Goal: Navigation & Orientation: Go to known website

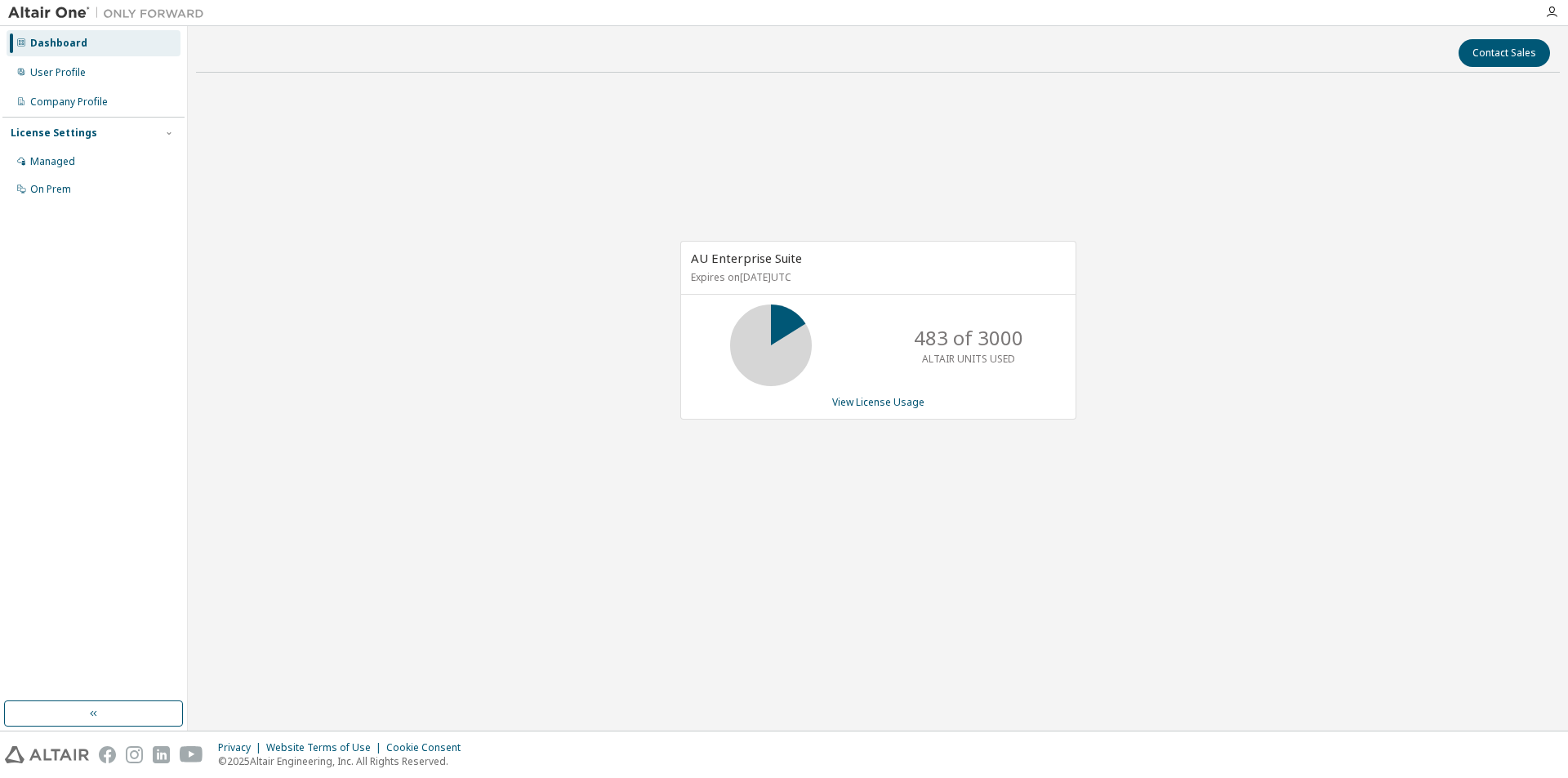
click at [66, 10] on img at bounding box center [110, 13] width 205 height 17
click at [129, 7] on img at bounding box center [110, 13] width 205 height 17
